Goal: Task Accomplishment & Management: Manage account settings

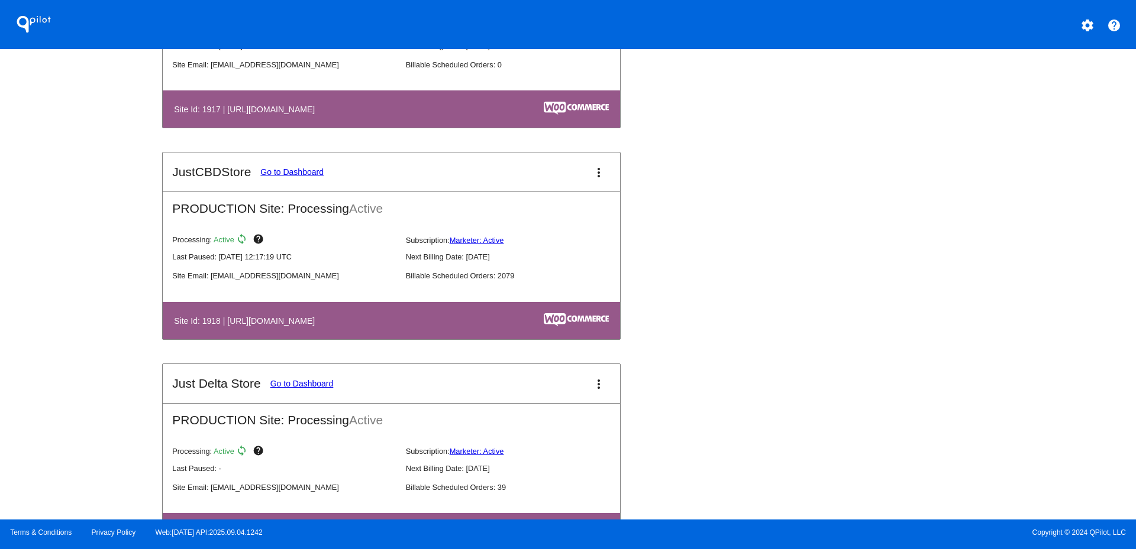
scroll to position [1242, 0]
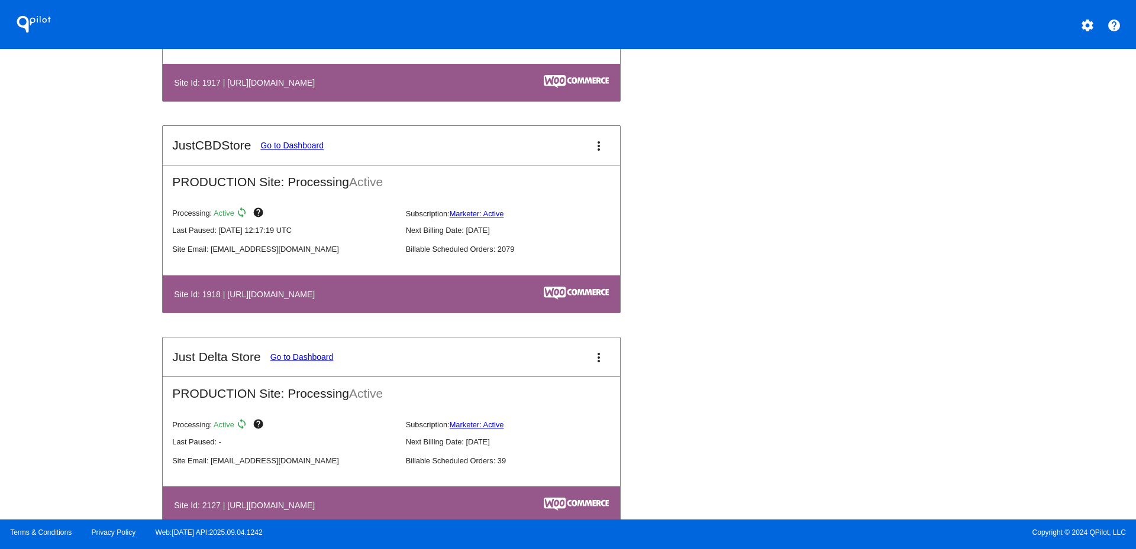
click at [591, 145] on mat-icon "more_vert" at bounding box center [598, 146] width 14 height 14
click at [562, 159] on link "view_list dashboard" at bounding box center [549, 152] width 110 height 28
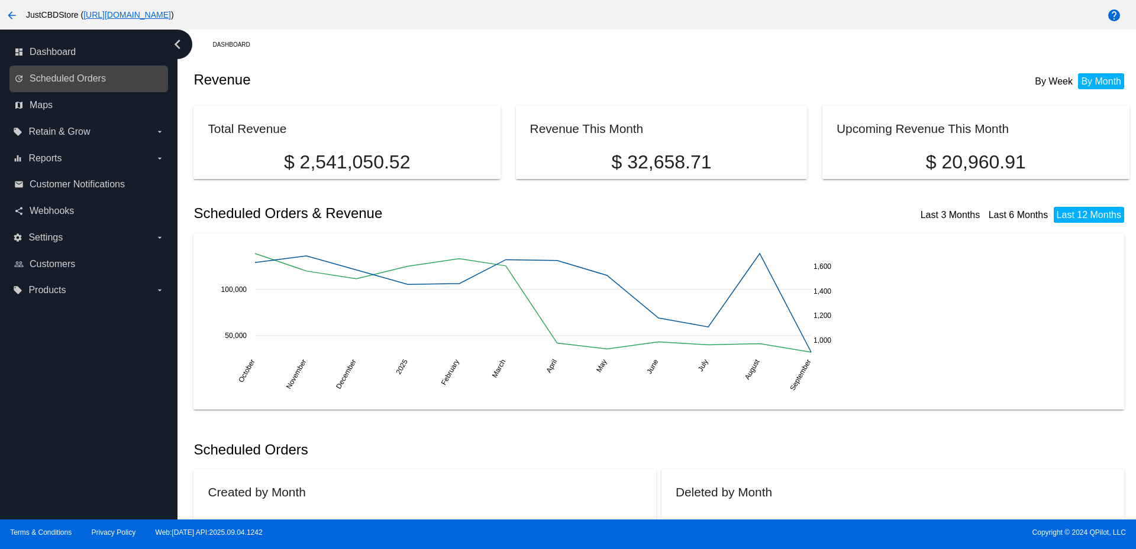
click at [109, 79] on link "update Scheduled Orders" at bounding box center [89, 78] width 150 height 19
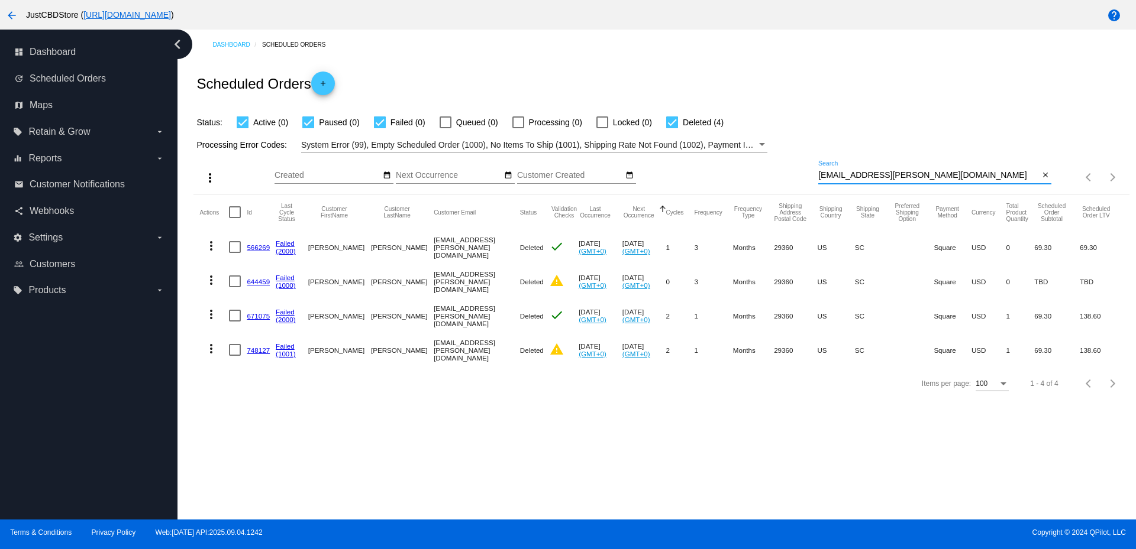
click at [858, 173] on input "[EMAIL_ADDRESS][PERSON_NAME][DOMAIN_NAME]" at bounding box center [928, 175] width 221 height 9
paste input "[EMAIL_ADDRESS][DOMAIN_NAME]"
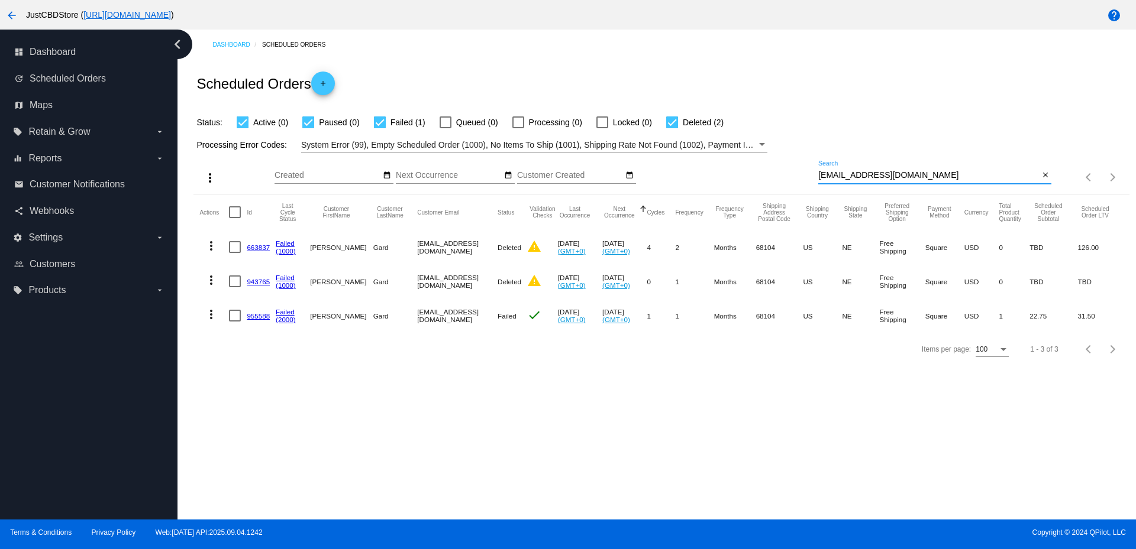
type input "[EMAIL_ADDRESS][DOMAIN_NAME]"
click at [206, 313] on mat-icon "more_vert" at bounding box center [211, 315] width 14 height 14
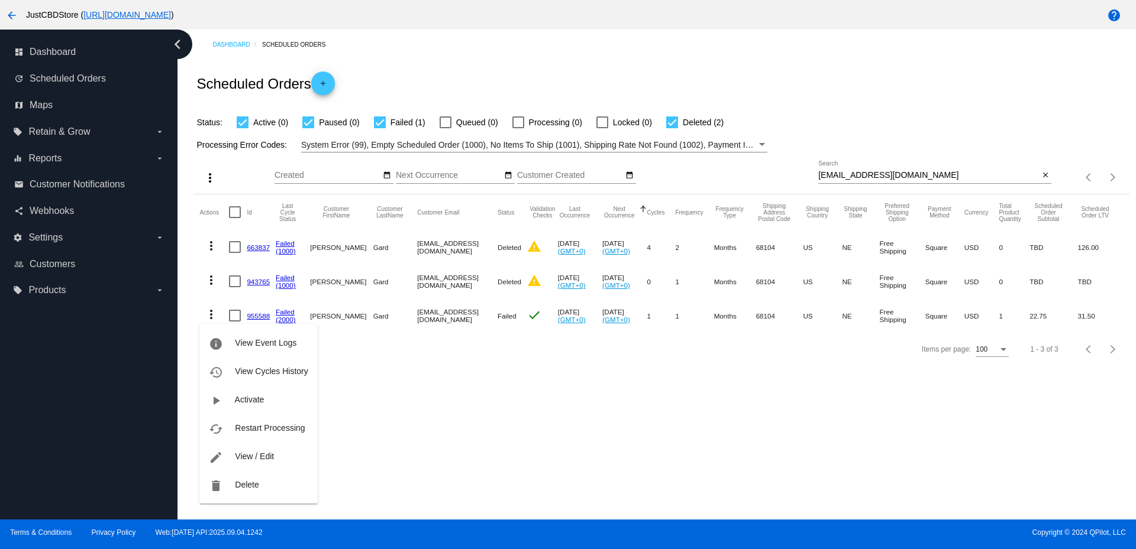
click at [467, 436] on div at bounding box center [568, 274] width 1136 height 549
